Goal: Book appointment/travel/reservation

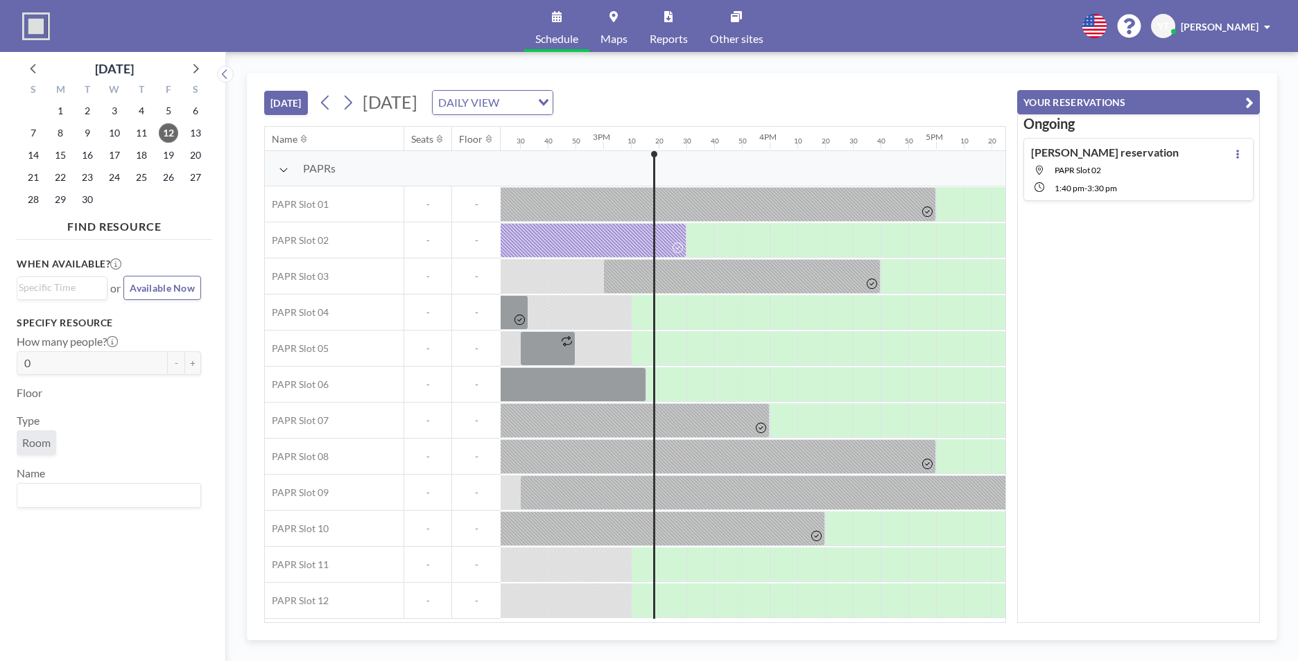
scroll to position [0, 2496]
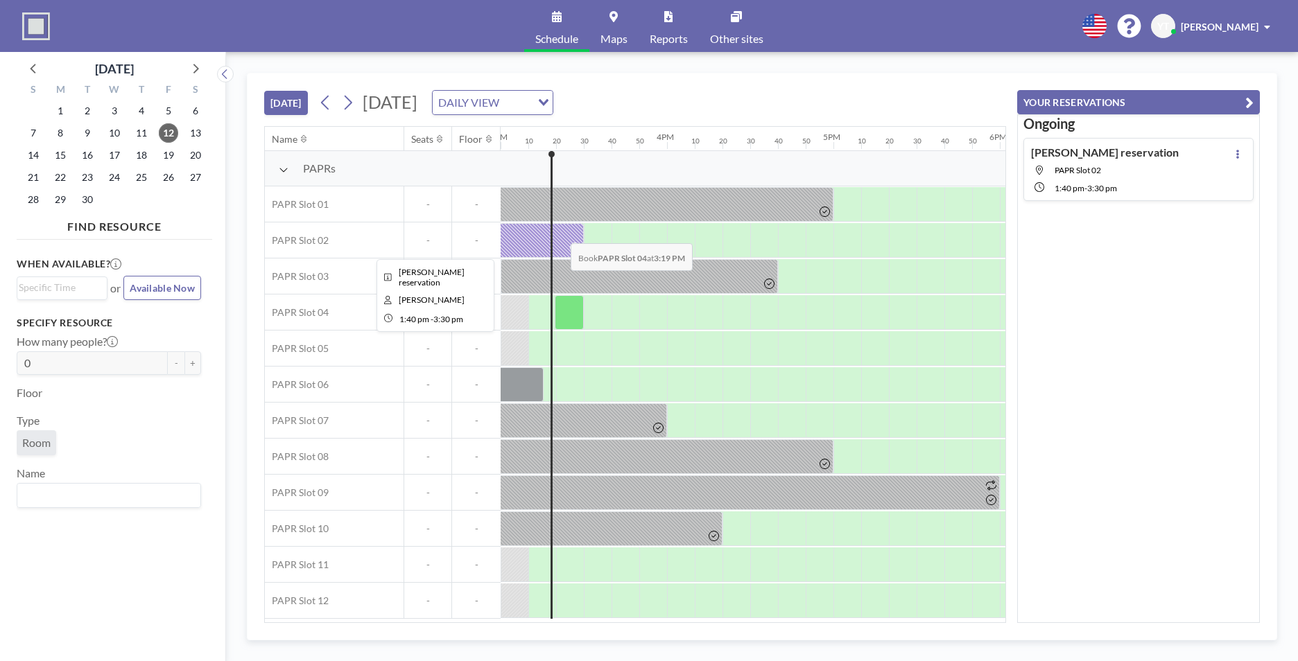
click at [560, 233] on div at bounding box center [431, 240] width 305 height 35
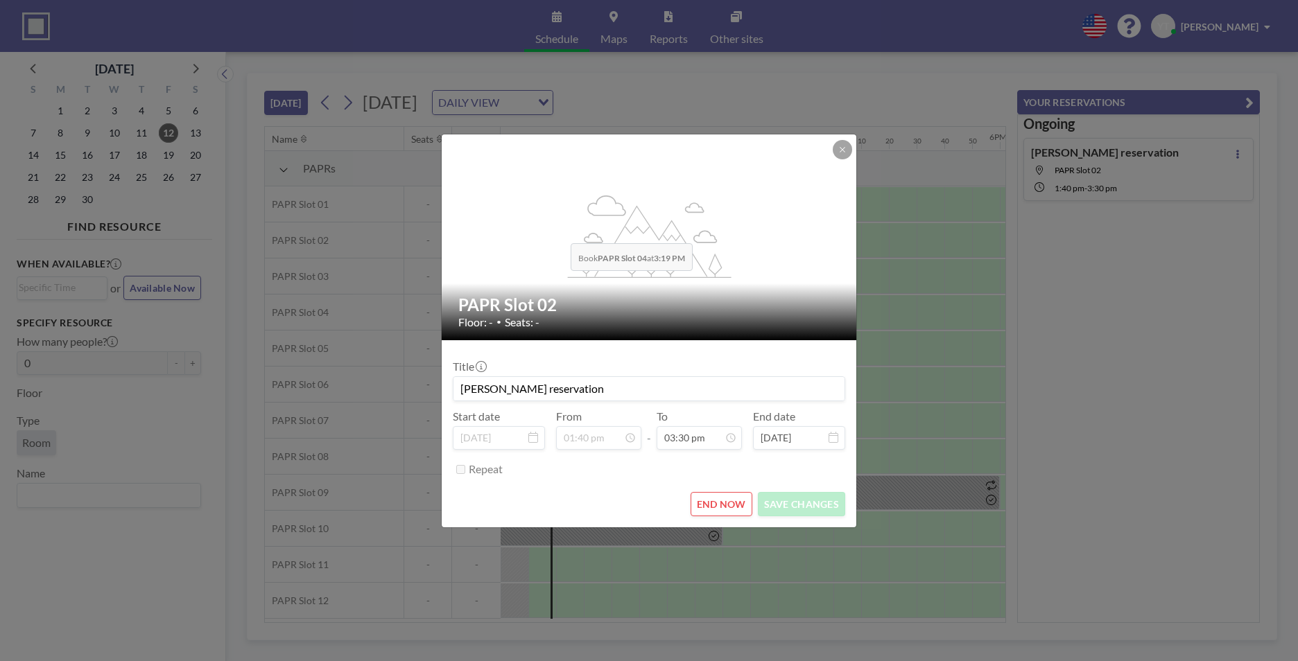
click at [561, 233] on div "flex-grow: 1.2;" at bounding box center [650, 238] width 416 height 206
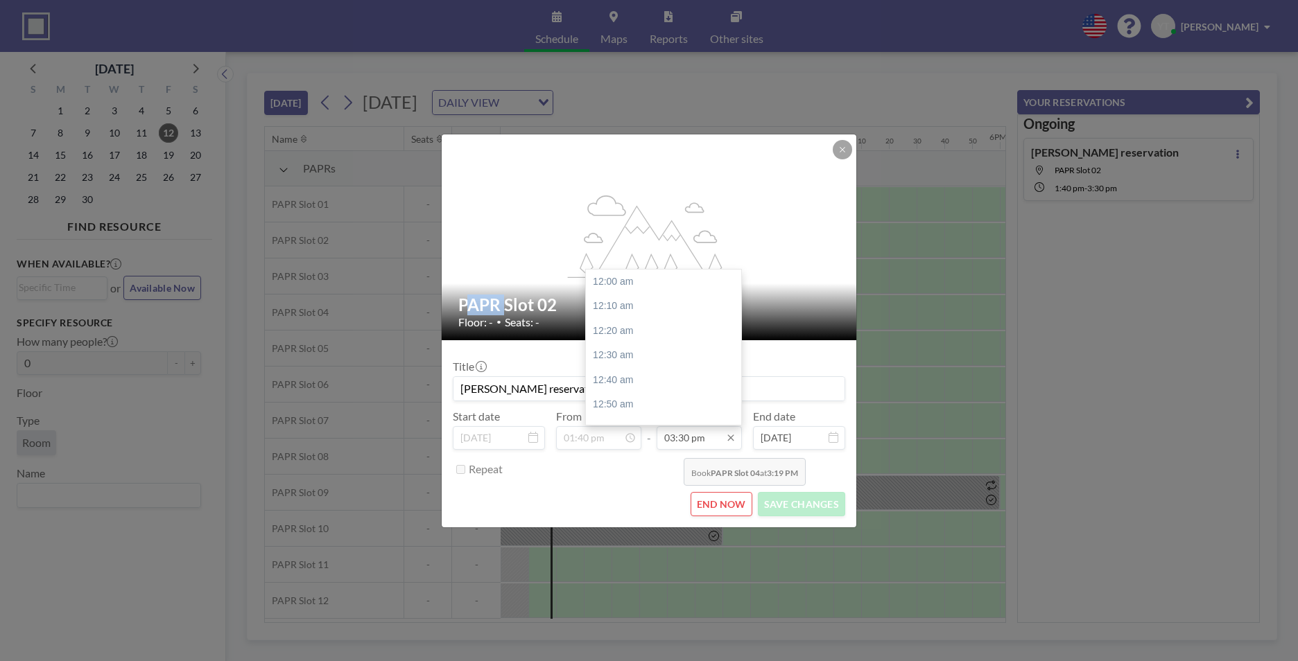
scroll to position [2295, 0]
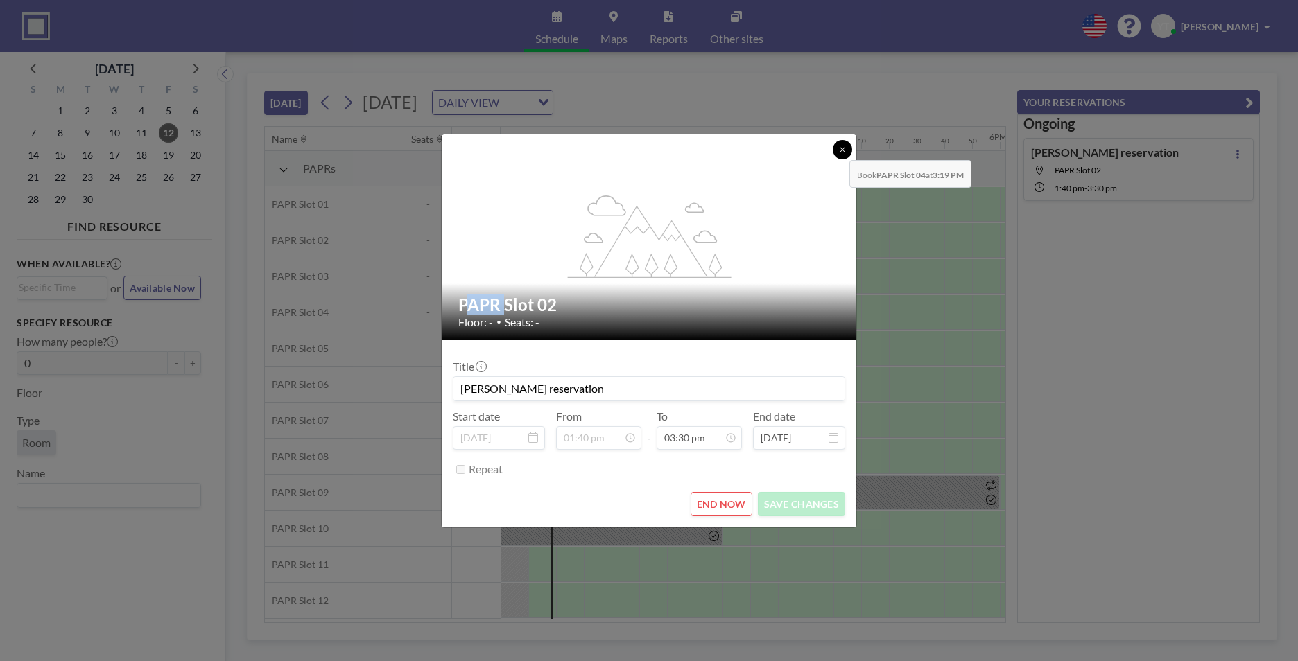
click at [838, 150] on icon at bounding box center [842, 150] width 8 height 8
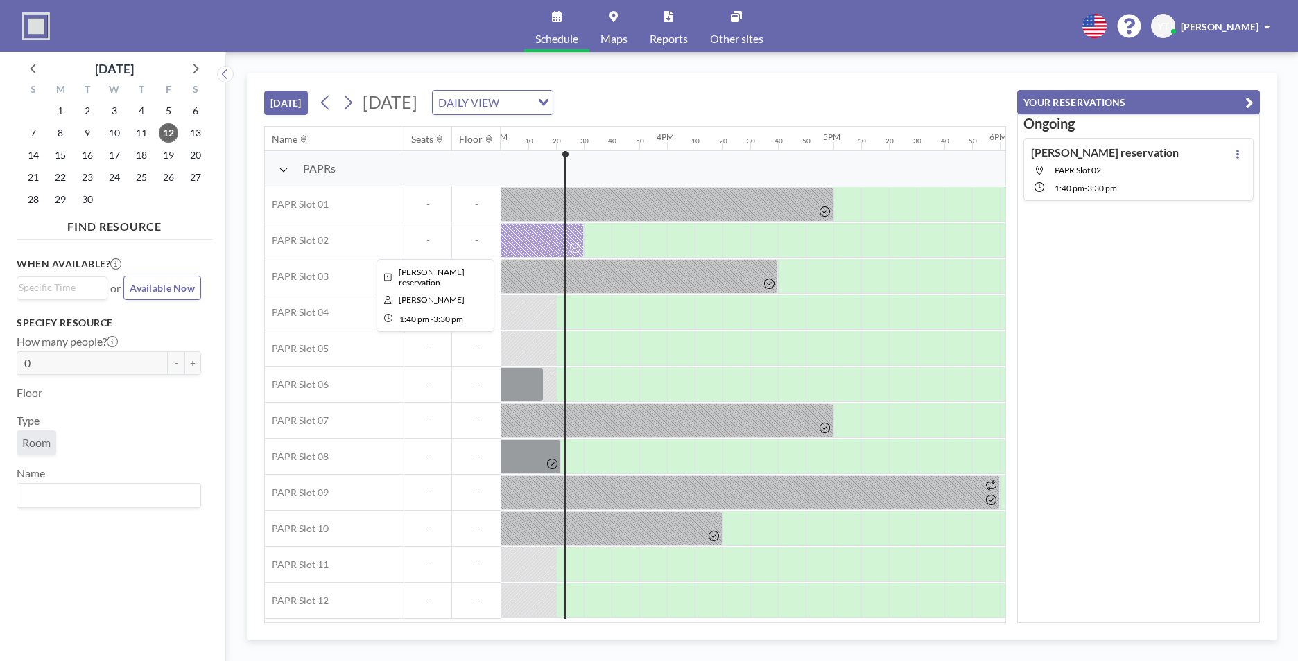
click at [557, 243] on div at bounding box center [431, 240] width 305 height 35
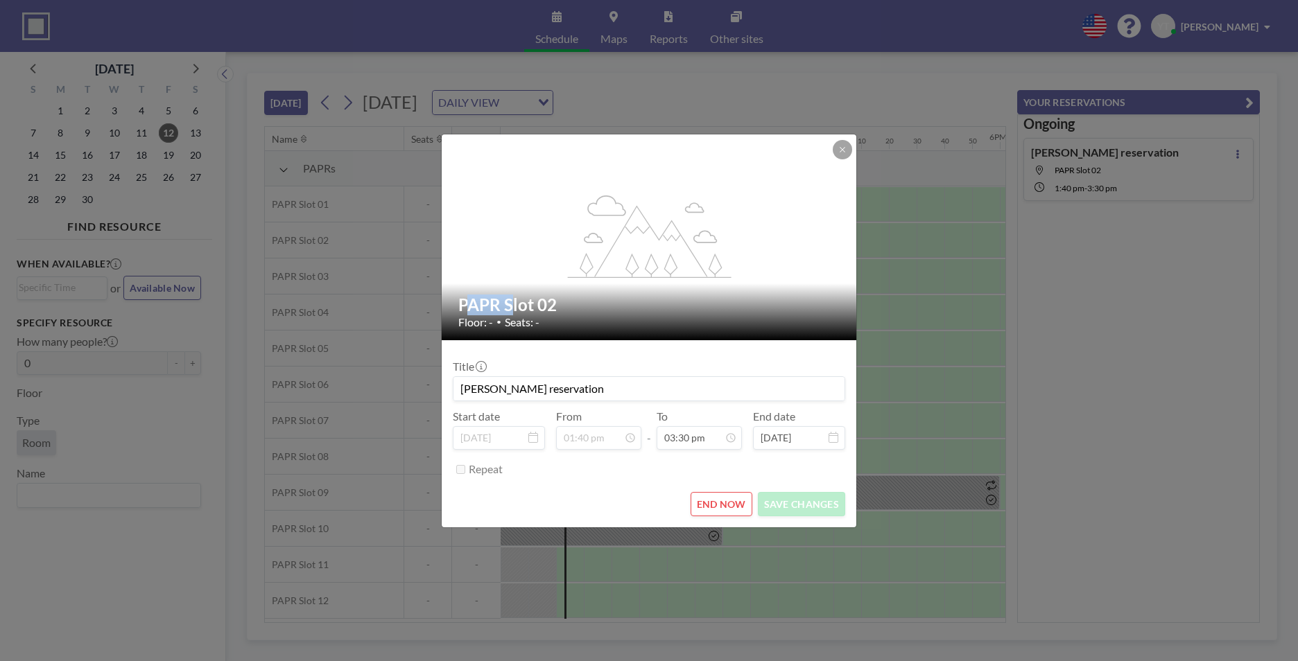
click at [557, 243] on div "flex-grow: 1.2;" at bounding box center [650, 238] width 416 height 206
click at [714, 504] on button "END NOW" at bounding box center [722, 504] width 62 height 24
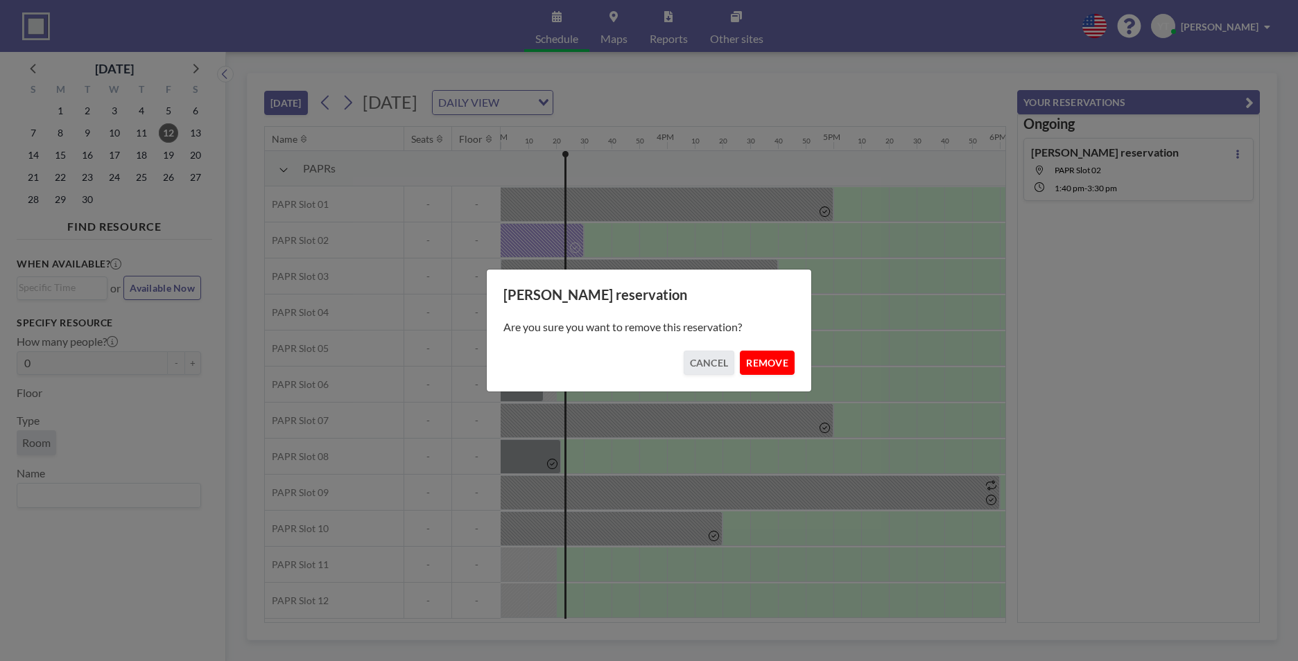
click at [782, 361] on button "REMOVE" at bounding box center [767, 363] width 55 height 24
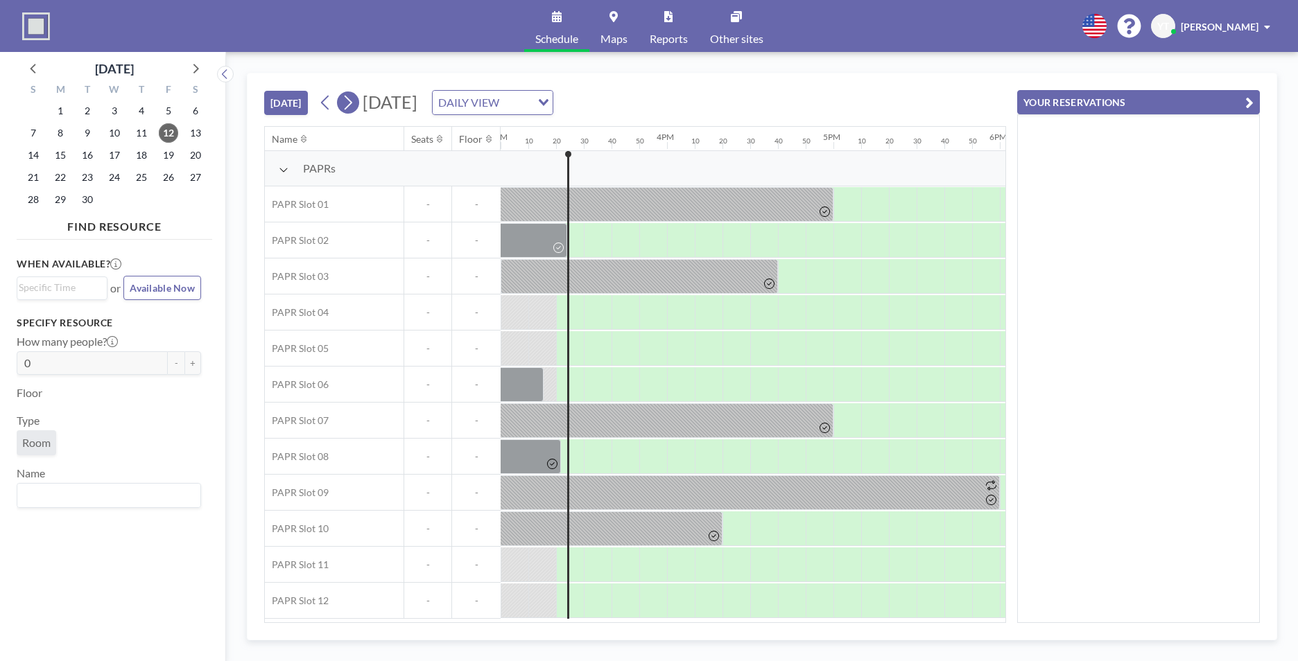
click at [350, 106] on icon at bounding box center [349, 103] width 8 height 15
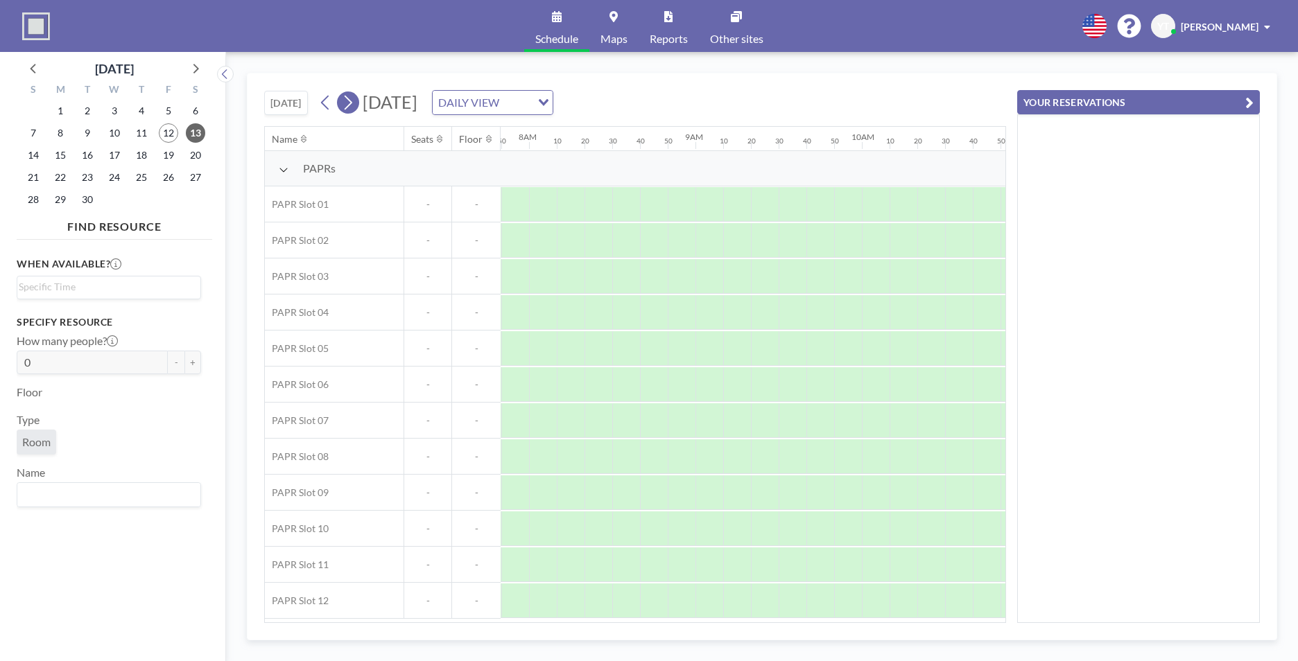
scroll to position [0, 1359]
click at [350, 106] on icon at bounding box center [349, 103] width 8 height 15
click at [350, 107] on icon at bounding box center [349, 103] width 8 height 15
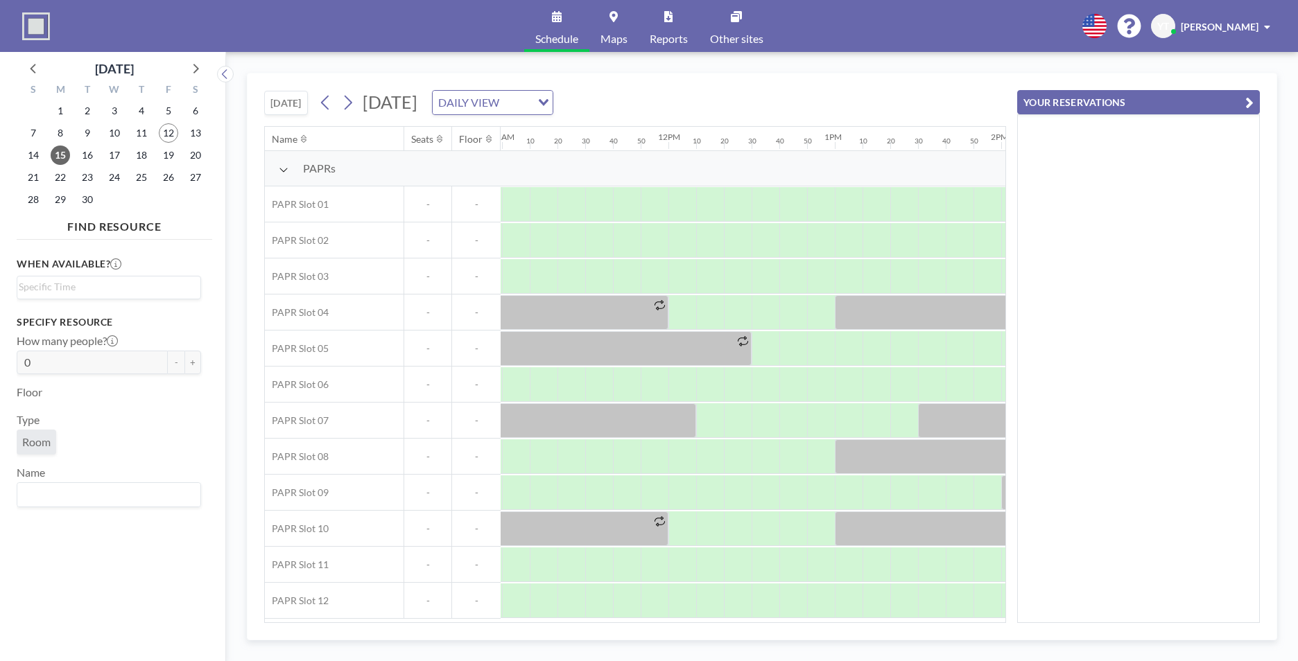
scroll to position [0, 1940]
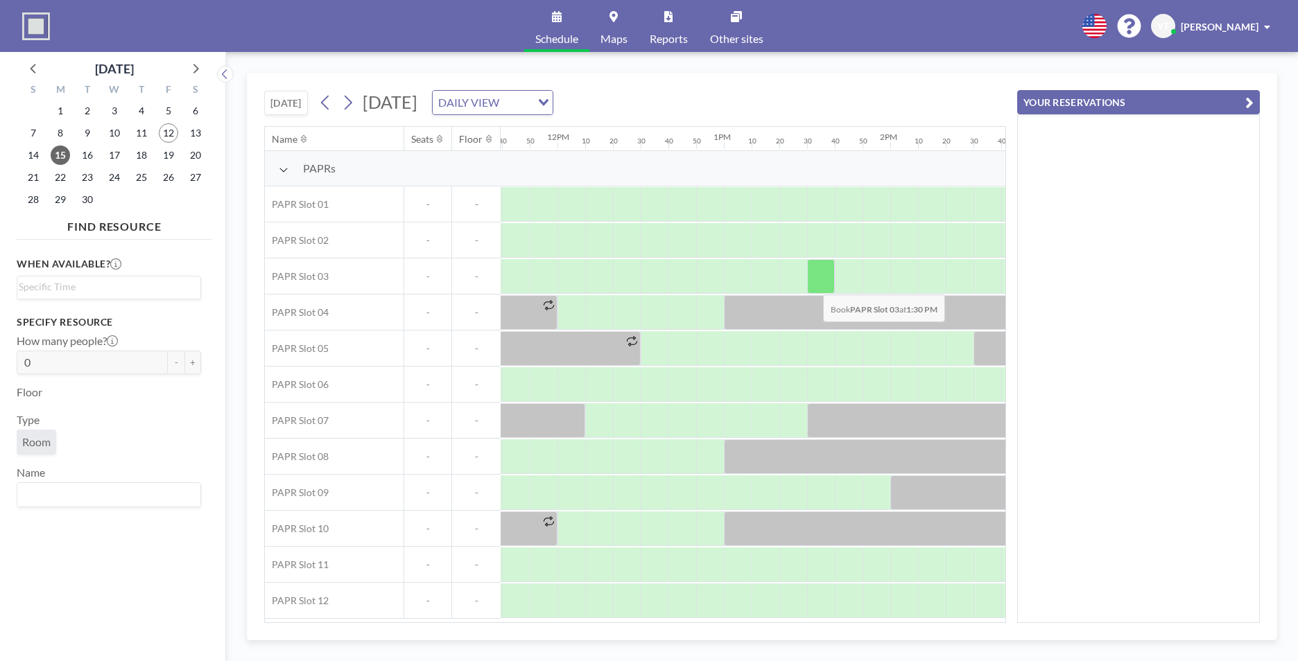
click at [812, 284] on div at bounding box center [821, 276] width 28 height 35
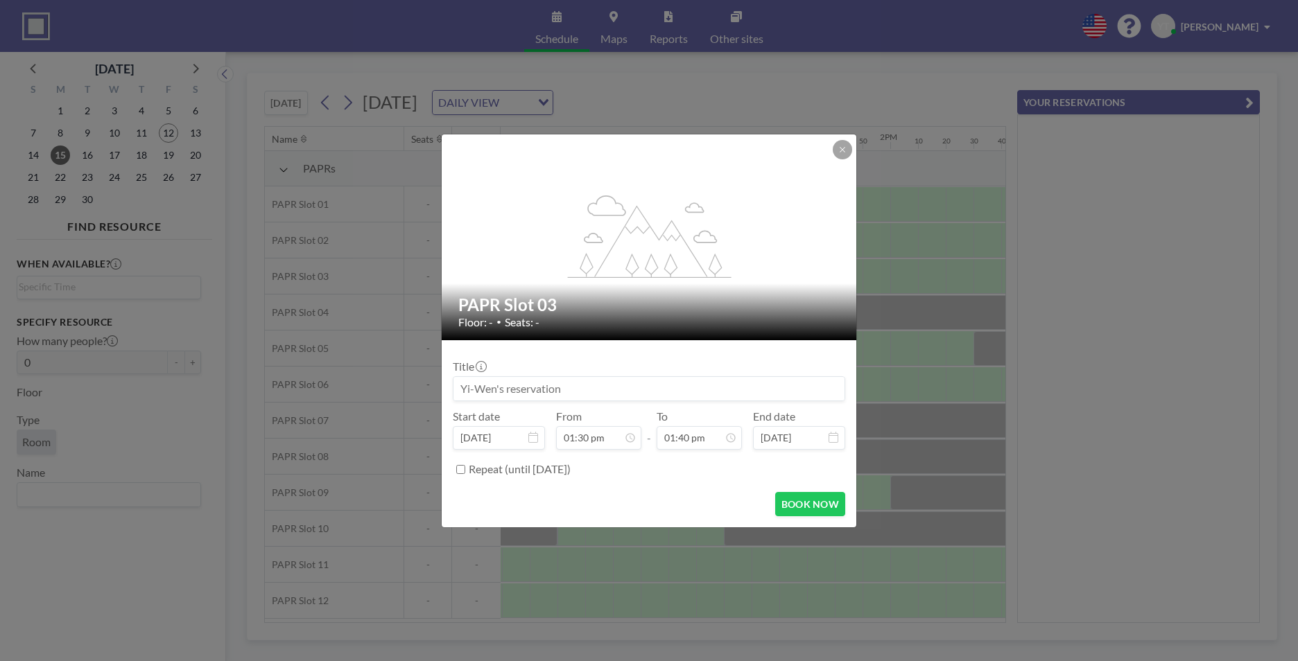
click at [812, 284] on div "PAPR Slot 03 Floor: - • Seats: -" at bounding box center [650, 312] width 416 height 57
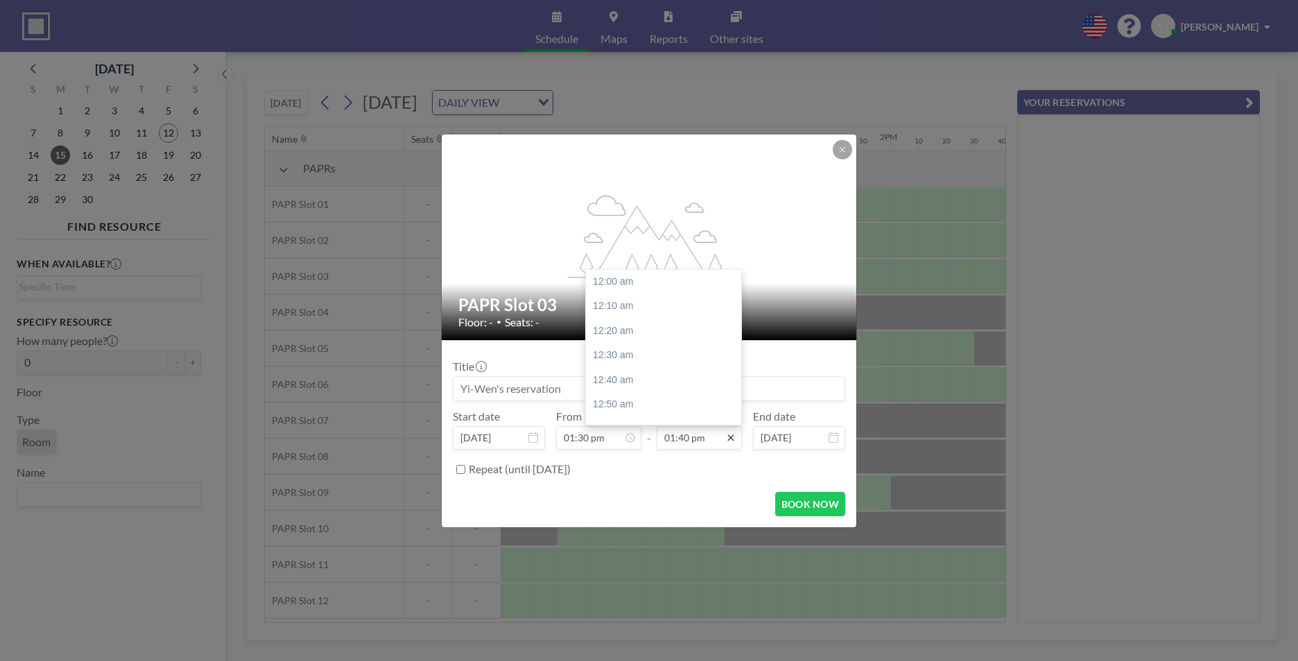
scroll to position [2024, 0]
click at [686, 406] on div "02:30 pm" at bounding box center [667, 404] width 162 height 25
type input "02:30 pm"
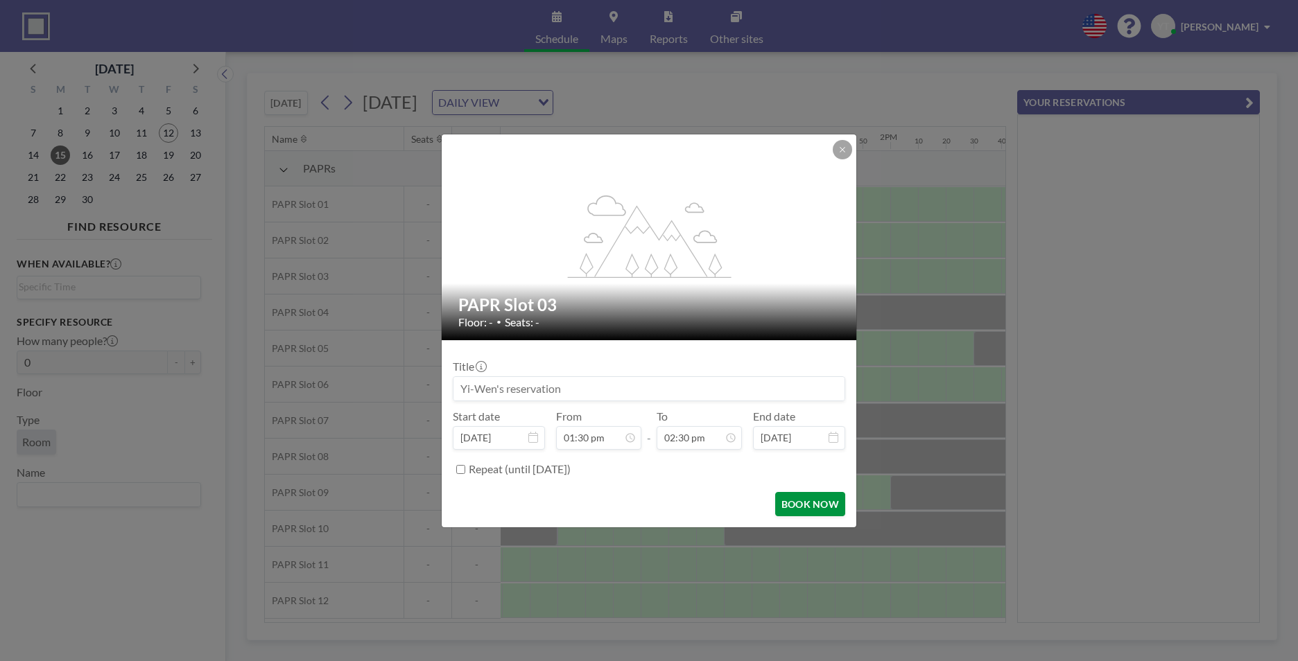
click at [811, 501] on button "BOOK NOW" at bounding box center [810, 504] width 70 height 24
